Goal: Task Accomplishment & Management: Manage account settings

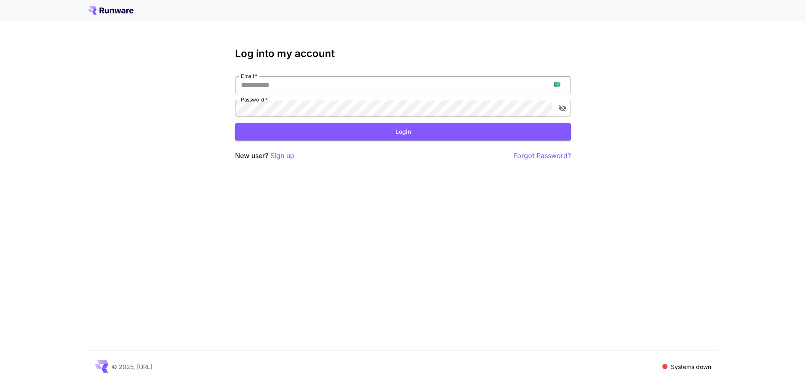
click at [383, 78] on input "Email   *" at bounding box center [403, 84] width 336 height 17
click at [285, 156] on p "Sign up" at bounding box center [282, 156] width 24 height 10
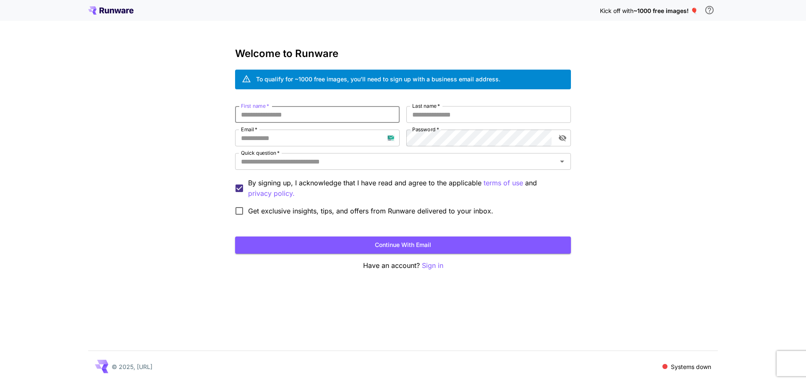
click at [344, 113] on input "First name   *" at bounding box center [317, 114] width 164 height 17
click at [350, 114] on input "First name   *" at bounding box center [317, 114] width 164 height 17
type input "****"
click at [418, 117] on input "Last name   *" at bounding box center [488, 114] width 164 height 17
type input "***"
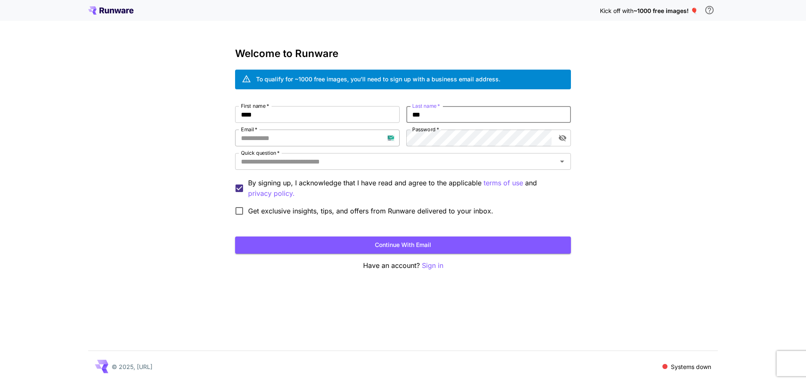
click at [396, 140] on input "Email   *" at bounding box center [317, 138] width 164 height 17
click at [324, 160] on input "Quick question   *" at bounding box center [396, 162] width 317 height 12
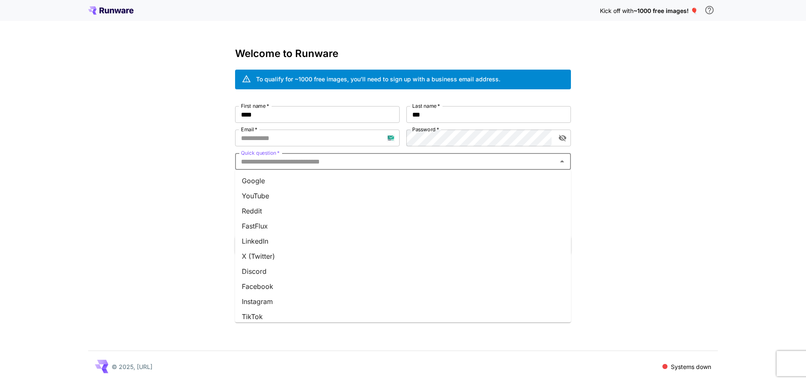
click at [262, 196] on li "YouTube" at bounding box center [403, 195] width 336 height 15
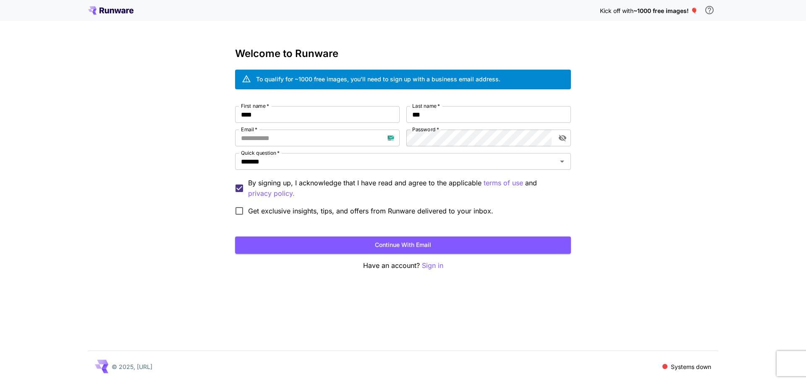
click at [267, 210] on span "Get exclusive insights, tips, and offers from Runware delivered to your inbox." at bounding box center [370, 211] width 245 height 10
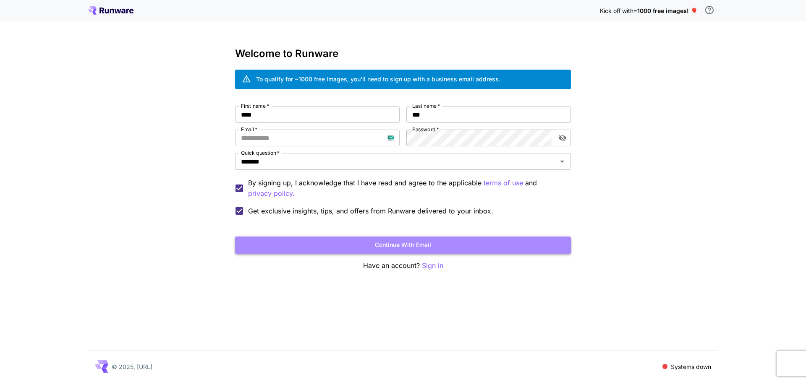
click at [342, 240] on button "Continue with email" at bounding box center [403, 245] width 336 height 17
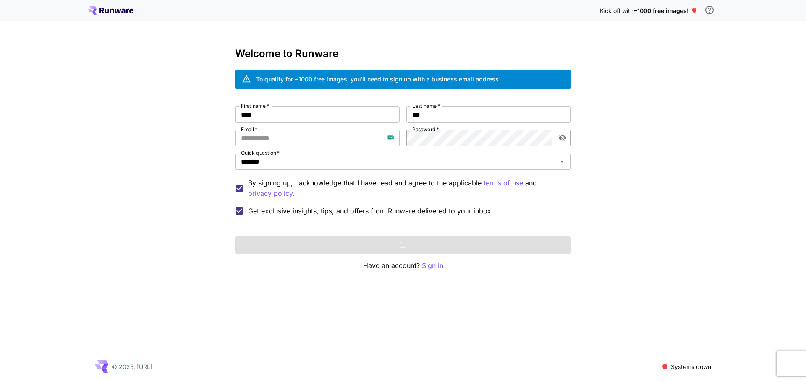
click at [560, 144] on button "toggle password visibility" at bounding box center [562, 138] width 15 height 15
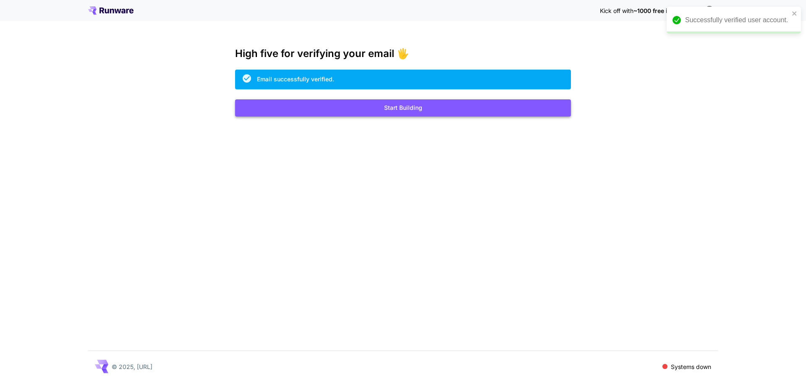
click at [412, 112] on button "Start Building" at bounding box center [403, 107] width 336 height 17
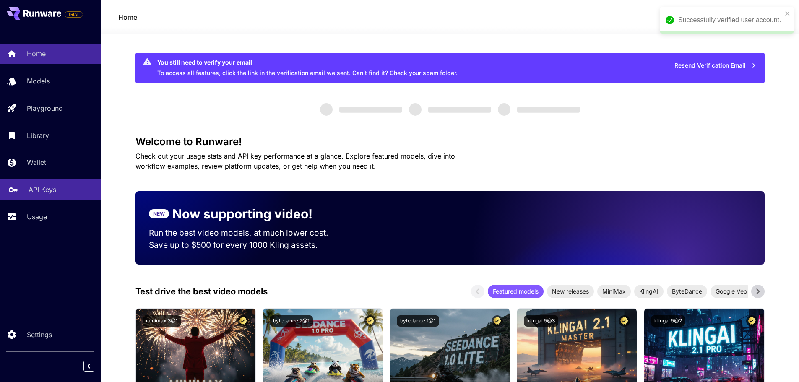
click at [59, 183] on link "API Keys" at bounding box center [50, 190] width 101 height 21
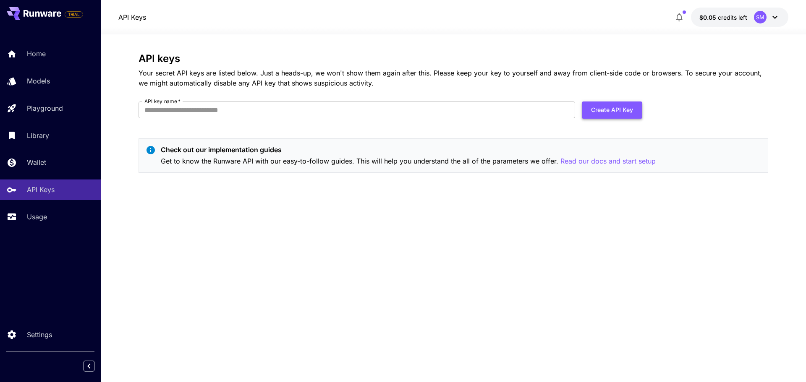
click at [601, 112] on button "Create API Key" at bounding box center [612, 110] width 60 height 17
click at [275, 110] on input "API key name   *" at bounding box center [356, 110] width 436 height 17
type input "*******"
click at [619, 107] on button "Create API Key" at bounding box center [612, 110] width 60 height 17
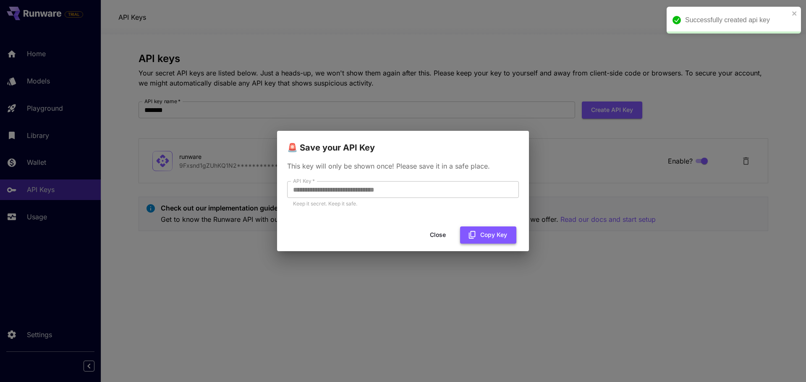
click at [496, 236] on button "Copy Key" at bounding box center [488, 235] width 56 height 17
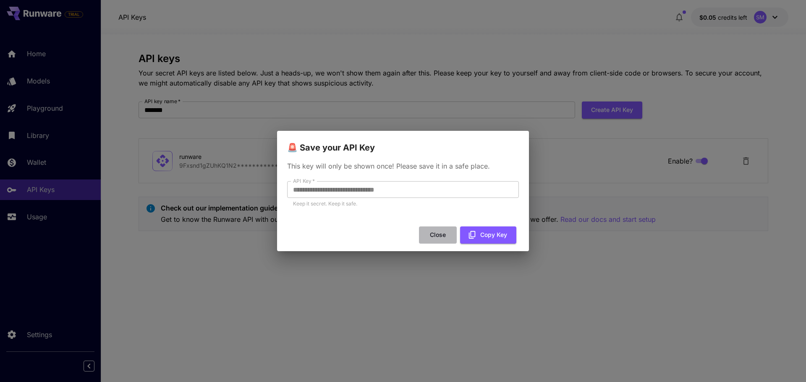
click at [442, 237] on button "Close" at bounding box center [438, 235] width 38 height 17
